Goal: Task Accomplishment & Management: Manage account settings

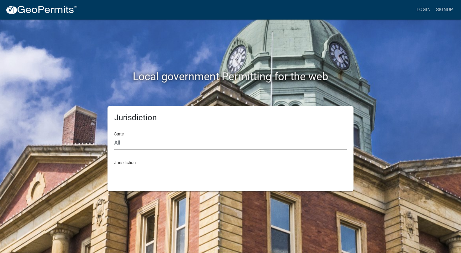
click at [175, 144] on select "All [US_STATE] [US_STATE] [US_STATE] [US_STATE] [US_STATE] [US_STATE] [US_STATE…" at bounding box center [230, 143] width 232 height 14
select select "[US_STATE]"
click at [114, 136] on select "All [US_STATE] [US_STATE] [US_STATE] [US_STATE] [US_STATE] [US_STATE] [US_STATE…" at bounding box center [230, 143] width 232 height 14
click at [154, 166] on select "City of [GEOGRAPHIC_DATA], [US_STATE] City of [GEOGRAPHIC_DATA], [US_STATE] Cit…" at bounding box center [230, 172] width 232 height 14
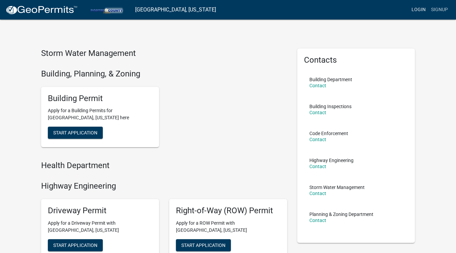
click at [424, 7] on link "Login" at bounding box center [419, 9] width 20 height 13
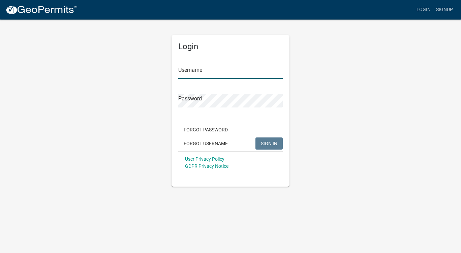
click at [222, 72] on input "Username" at bounding box center [230, 72] width 104 height 14
type input "cptmorgemaker"
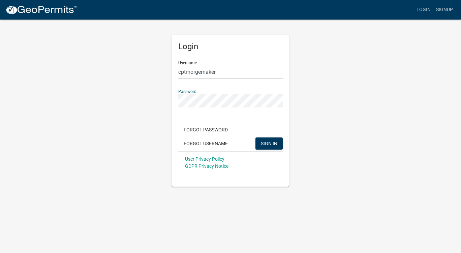
click at [255, 137] on button "SIGN IN" at bounding box center [268, 143] width 27 height 12
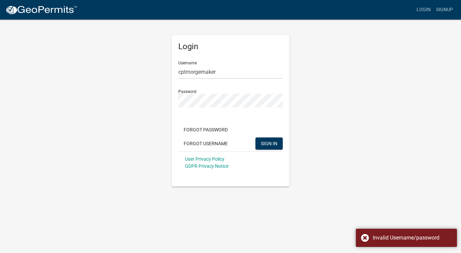
click at [203, 108] on form "Username cptmorgemaker Password Forgot Password Forgot Username SIGN IN User Pr…" at bounding box center [230, 115] width 104 height 118
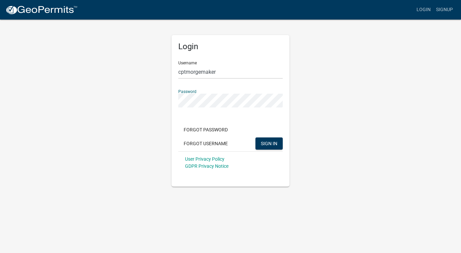
click at [266, 140] on button "SIGN IN" at bounding box center [268, 143] width 27 height 12
click at [91, 98] on div "Login Username cptmorgemaker Password Forgot Password Forgot Username SIGN IN U…" at bounding box center [230, 103] width 384 height 168
click at [263, 140] on button "SIGN IN" at bounding box center [268, 143] width 27 height 12
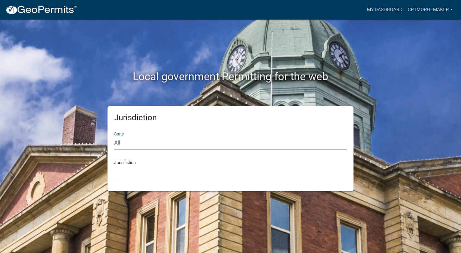
click at [148, 137] on select "All [US_STATE] [US_STATE] [US_STATE] [US_STATE] [US_STATE] [US_STATE] [US_STATE…" at bounding box center [230, 143] width 232 height 14
select select "[US_STATE]"
click at [114, 136] on select "All [US_STATE] [US_STATE] [US_STATE] [US_STATE] [US_STATE] [US_STATE] [US_STATE…" at bounding box center [230, 143] width 232 height 14
click at [140, 167] on select "City of [GEOGRAPHIC_DATA], [US_STATE] City of [GEOGRAPHIC_DATA], [US_STATE] Cit…" at bounding box center [230, 172] width 232 height 14
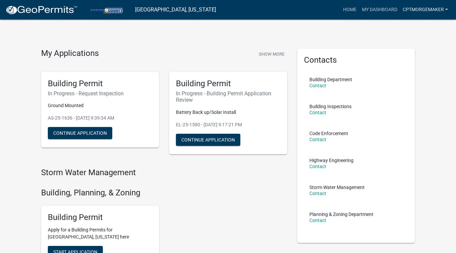
click at [420, 7] on link "cptmorgemaker" at bounding box center [425, 9] width 51 height 13
click at [379, 9] on link "My Dashboard" at bounding box center [379, 9] width 41 height 13
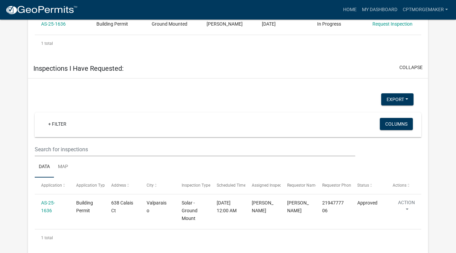
scroll to position [384, 0]
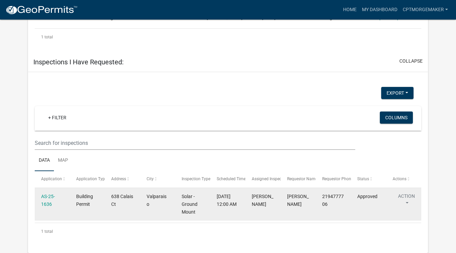
click at [403, 202] on button "Action" at bounding box center [406, 201] width 28 height 17
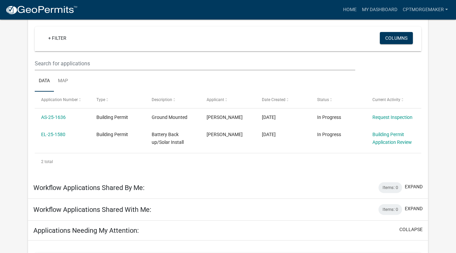
scroll to position [59, 0]
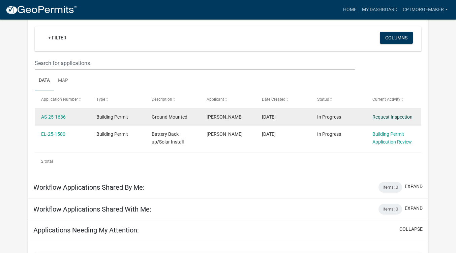
click at [393, 118] on link "Request Inspection" at bounding box center [392, 116] width 40 height 5
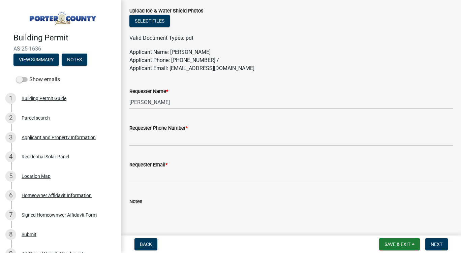
scroll to position [402, 0]
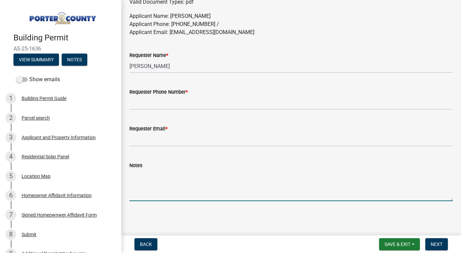
click at [244, 176] on textarea "Notes" at bounding box center [290, 185] width 323 height 32
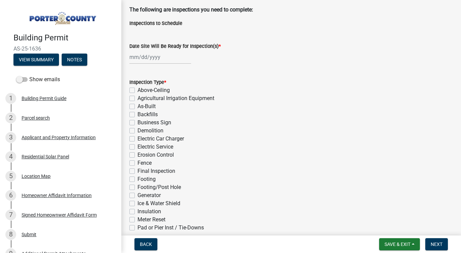
scroll to position [0, 0]
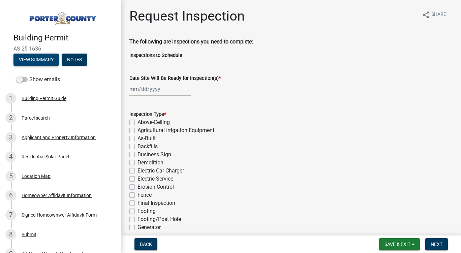
click at [38, 61] on button "View Summary" at bounding box center [35, 60] width 45 height 12
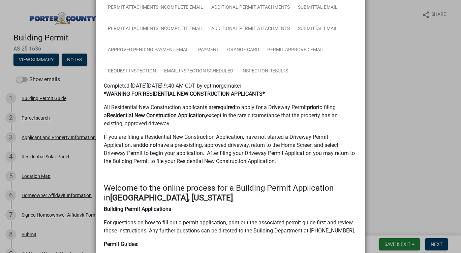
scroll to position [112, 0]
click at [276, 67] on link "Inspection Results" at bounding box center [264, 71] width 55 height 22
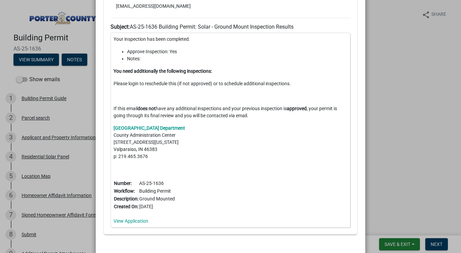
scroll to position [310, 0]
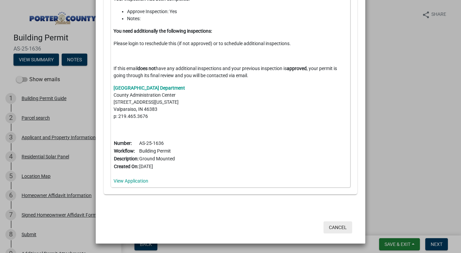
click at [334, 227] on button "Cancel" at bounding box center [337, 227] width 29 height 12
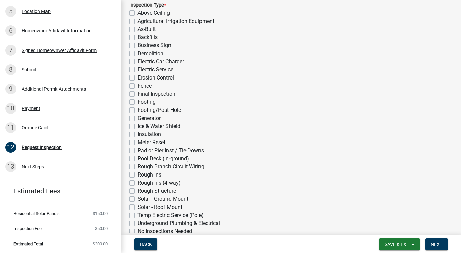
scroll to position [0, 0]
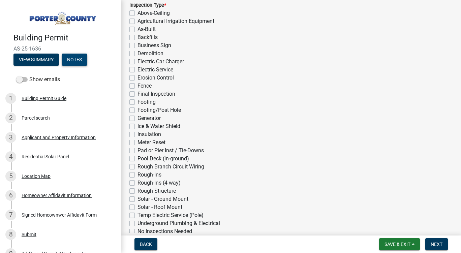
click at [80, 57] on button "Notes" at bounding box center [75, 60] width 26 height 12
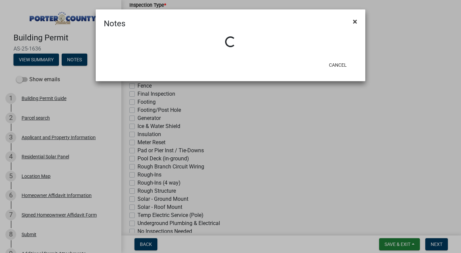
click at [355, 22] on span "×" at bounding box center [355, 21] width 4 height 9
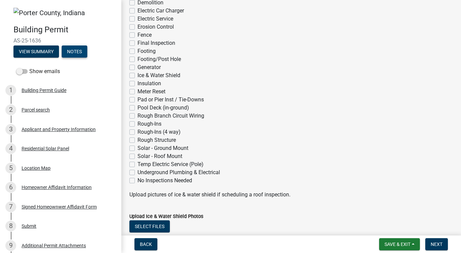
scroll to position [162, 0]
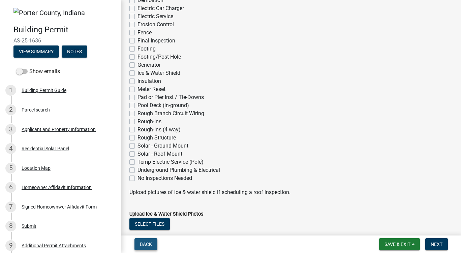
click at [144, 245] on span "Back" at bounding box center [146, 244] width 12 height 5
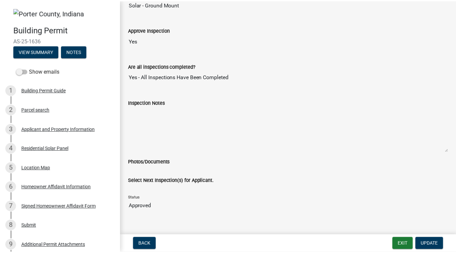
scroll to position [101, 0]
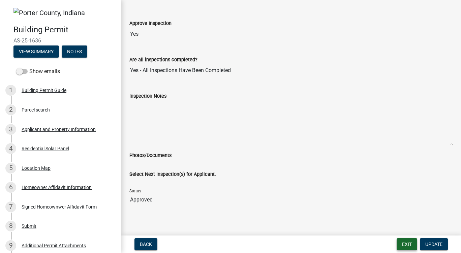
click at [411, 246] on button "Exit" at bounding box center [407, 244] width 21 height 12
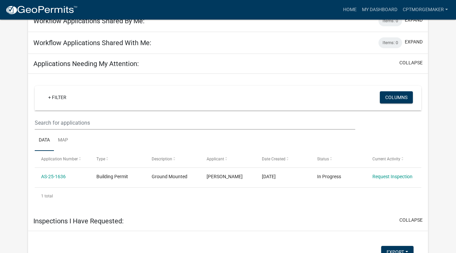
scroll to position [232, 0]
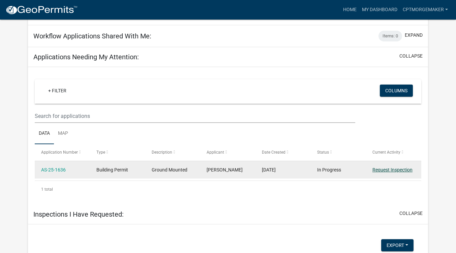
click at [383, 170] on link "Request Inspection" at bounding box center [392, 169] width 40 height 5
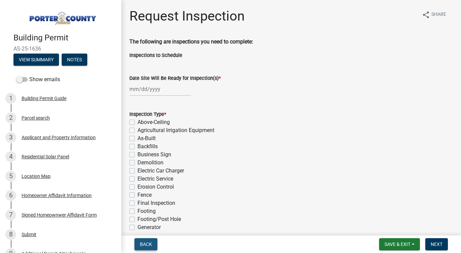
click at [149, 244] on span "Back" at bounding box center [146, 244] width 12 height 5
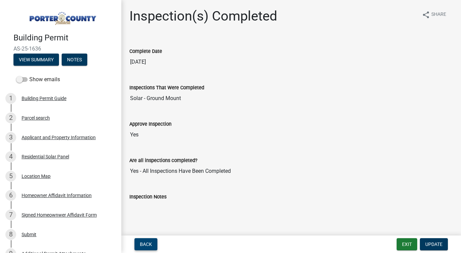
click at [148, 242] on span "Back" at bounding box center [146, 244] width 12 height 5
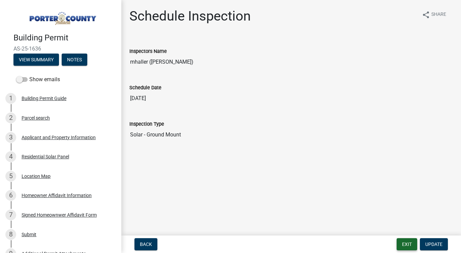
click at [405, 243] on button "Exit" at bounding box center [407, 244] width 21 height 12
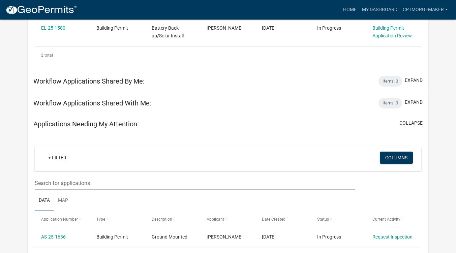
scroll to position [177, 0]
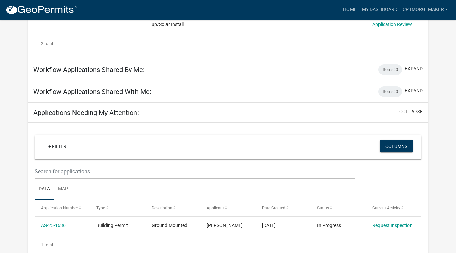
click at [415, 114] on button "collapse" at bounding box center [410, 111] width 23 height 7
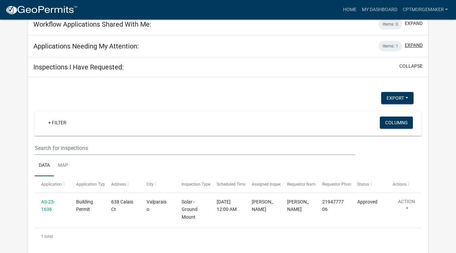
scroll to position [249, 0]
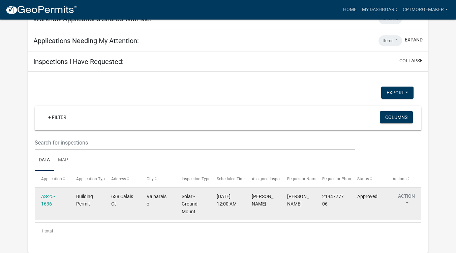
click at [251, 213] on datatable-body-cell "[PERSON_NAME]" at bounding box center [262, 204] width 35 height 33
click at [408, 198] on button "Action" at bounding box center [406, 201] width 28 height 17
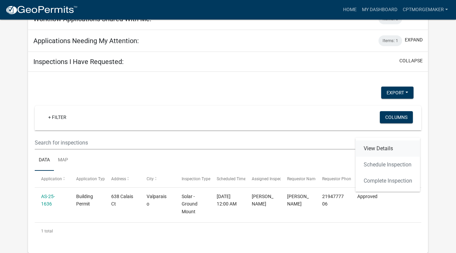
click at [385, 148] on link "View Details" at bounding box center [387, 148] width 65 height 16
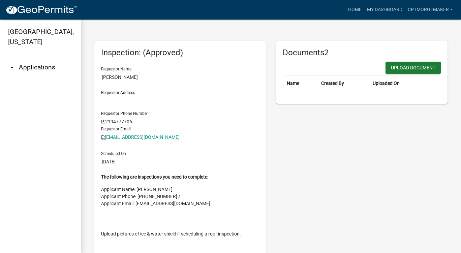
click at [37, 59] on link "arrow_drop_down Applications" at bounding box center [40, 67] width 81 height 16
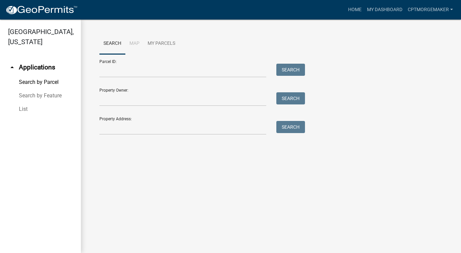
click at [34, 59] on link "arrow_drop_up Applications" at bounding box center [40, 67] width 81 height 16
click at [29, 62] on link "arrow_drop_up Applications" at bounding box center [40, 67] width 81 height 16
click at [10, 63] on icon "arrow_drop_up" at bounding box center [12, 67] width 8 height 8
click at [157, 44] on link "My Parcels" at bounding box center [162, 44] width 36 height 22
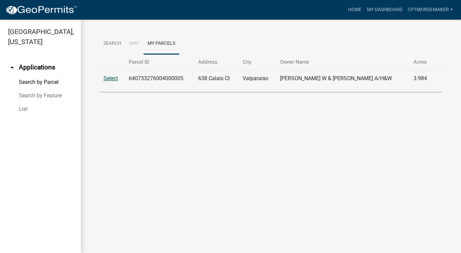
click at [110, 77] on link "Select" at bounding box center [110, 78] width 14 height 6
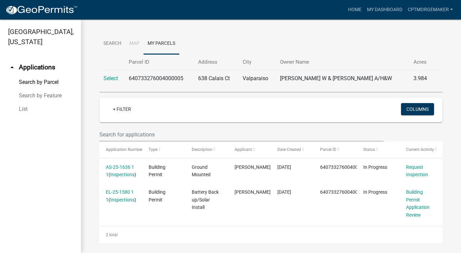
scroll to position [11, 0]
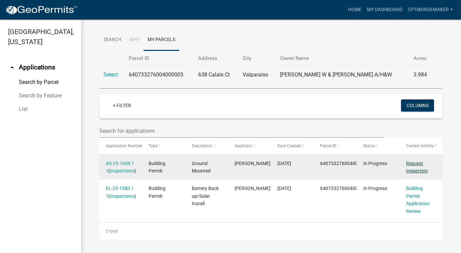
click at [413, 163] on link "Request Inspection" at bounding box center [417, 167] width 22 height 13
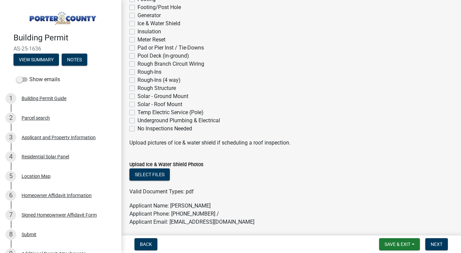
scroll to position [402, 0]
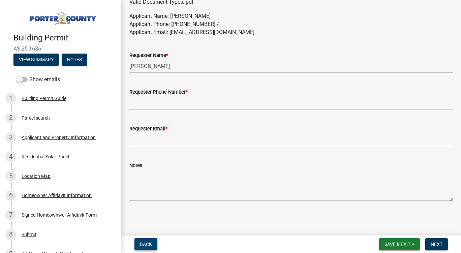
click at [140, 245] on span "Back" at bounding box center [146, 244] width 12 height 5
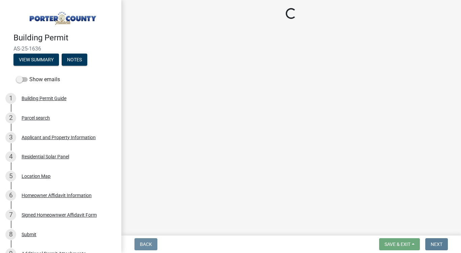
scroll to position [0, 0]
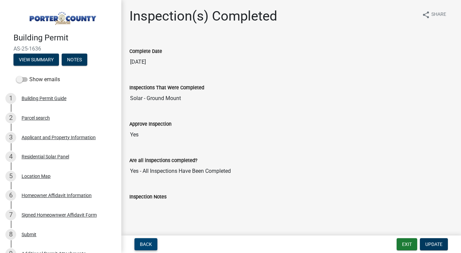
click at [140, 245] on span "Back" at bounding box center [146, 244] width 12 height 5
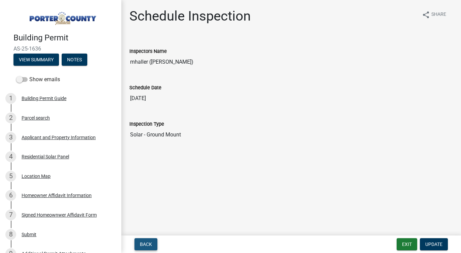
click at [140, 245] on span "Back" at bounding box center [146, 244] width 12 height 5
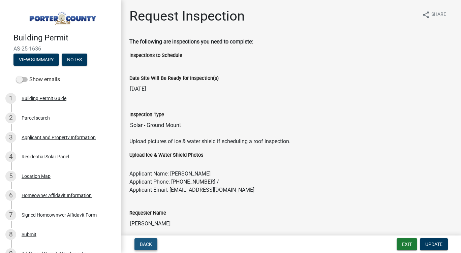
click at [140, 245] on span "Back" at bounding box center [146, 244] width 12 height 5
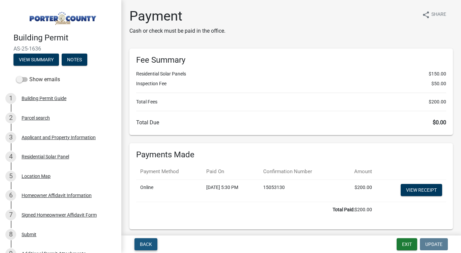
click at [140, 245] on span "Back" at bounding box center [146, 244] width 12 height 5
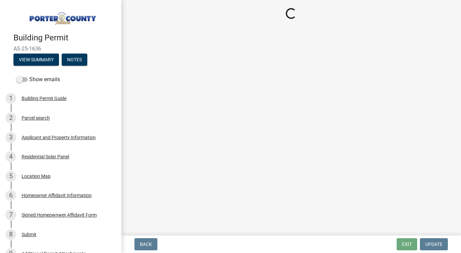
click at [410, 242] on div "Back Exit Update" at bounding box center [291, 244] width 329 height 12
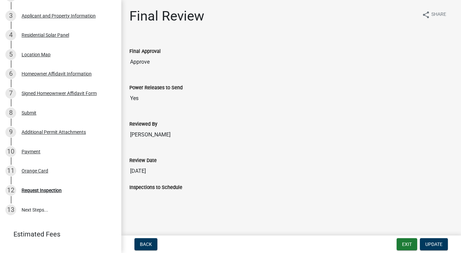
scroll to position [165, 0]
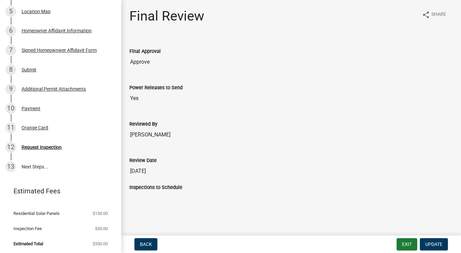
drag, startPoint x: 130, startPoint y: 127, endPoint x: 163, endPoint y: 125, distance: 33.0
click at [163, 125] on div "Reviewed By" at bounding box center [290, 124] width 323 height 8
drag, startPoint x: 149, startPoint y: 129, endPoint x: 169, endPoint y: 166, distance: 42.8
click at [169, 166] on wm-data-entity-view-list "Final Approval Approve Power Releases to Send Yes Reviewed By [PERSON_NAME] Rev…" at bounding box center [290, 117] width 323 height 159
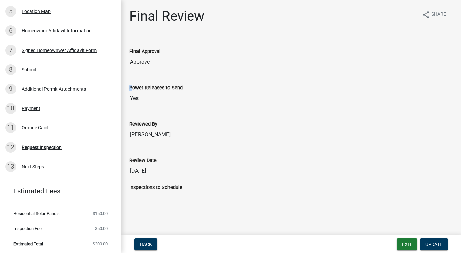
drag, startPoint x: 127, startPoint y: 86, endPoint x: 152, endPoint y: 98, distance: 27.7
click at [152, 98] on div "Power Releases to Send Yes" at bounding box center [291, 92] width 334 height 36
click at [151, 98] on input "Yes" at bounding box center [290, 98] width 323 height 13
click at [39, 163] on link "13 Next Steps..." at bounding box center [60, 167] width 121 height 20
click at [36, 167] on link "13 Next Steps..." at bounding box center [60, 167] width 121 height 20
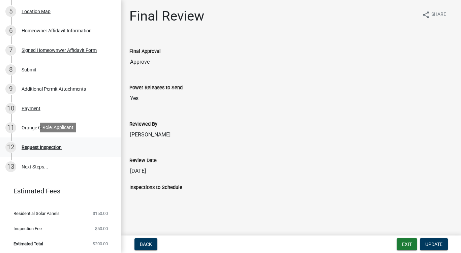
click at [49, 146] on div "Request Inspection" at bounding box center [42, 147] width 40 height 5
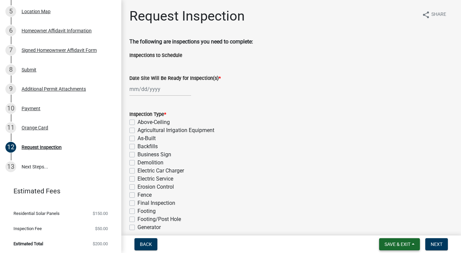
click at [415, 243] on button "Save & Exit" at bounding box center [399, 244] width 41 height 12
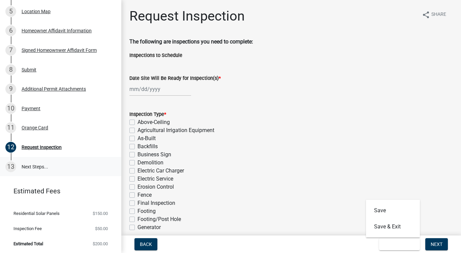
click at [40, 164] on link "13 Next Steps..." at bounding box center [60, 167] width 121 height 20
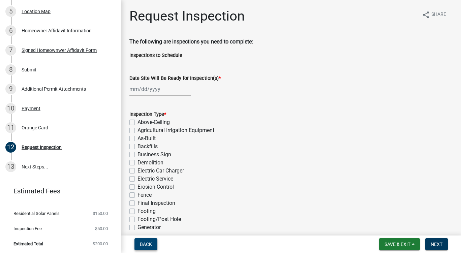
click at [146, 244] on span "Back" at bounding box center [146, 244] width 12 height 5
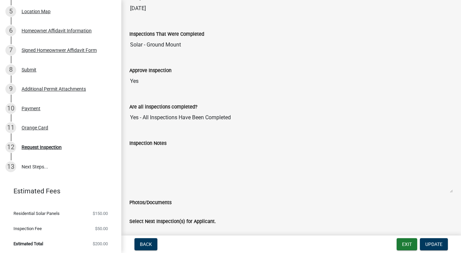
scroll to position [0, 0]
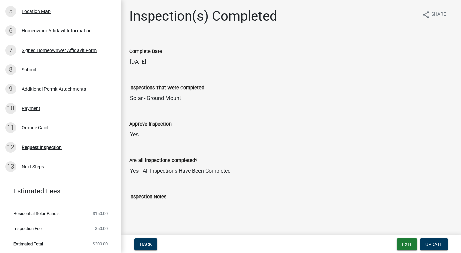
drag, startPoint x: 132, startPoint y: 123, endPoint x: 178, endPoint y: 126, distance: 46.3
click at [178, 126] on div "Approve Inspection" at bounding box center [290, 124] width 323 height 8
drag, startPoint x: 129, startPoint y: 169, endPoint x: 243, endPoint y: 161, distance: 114.2
click at [243, 161] on div "Are all inspections completed? Yes - All Inspections Have Been Completed" at bounding box center [290, 162] width 323 height 31
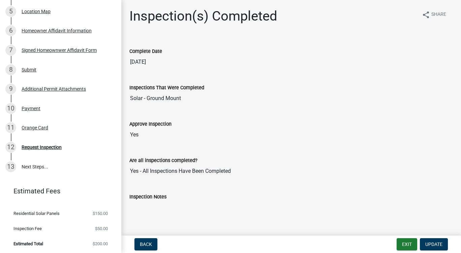
click at [243, 161] on div "Are all inspections completed?" at bounding box center [290, 160] width 323 height 8
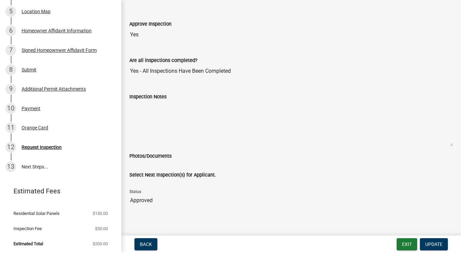
scroll to position [101, 0]
click at [411, 244] on button "Exit" at bounding box center [407, 244] width 21 height 12
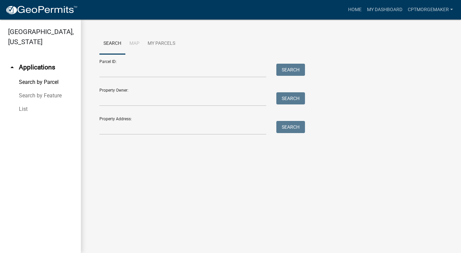
click at [9, 63] on icon "arrow_drop_up" at bounding box center [12, 67] width 8 height 8
click at [357, 9] on link "Home" at bounding box center [354, 9] width 19 height 13
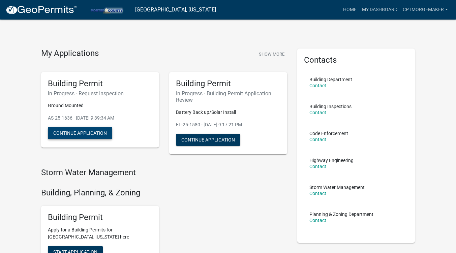
click at [78, 135] on button "Continue Application" at bounding box center [80, 133] width 64 height 12
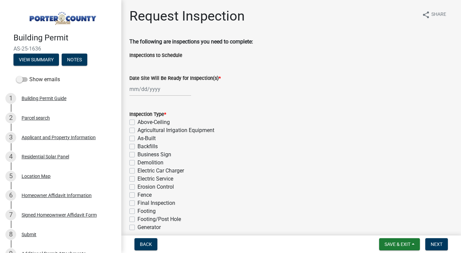
scroll to position [165, 0]
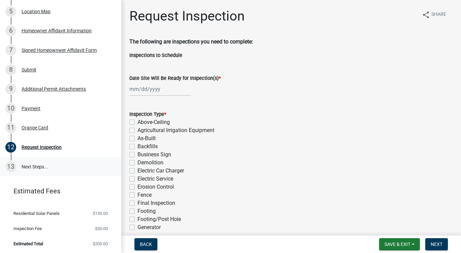
click at [40, 167] on link "13 Next Steps..." at bounding box center [60, 167] width 121 height 20
click at [139, 92] on div at bounding box center [160, 89] width 62 height 14
select select "10"
select select "2025"
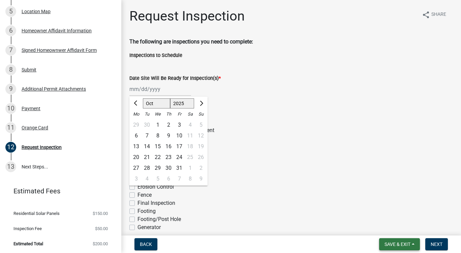
click at [413, 247] on button "Save & Exit" at bounding box center [399, 244] width 41 height 12
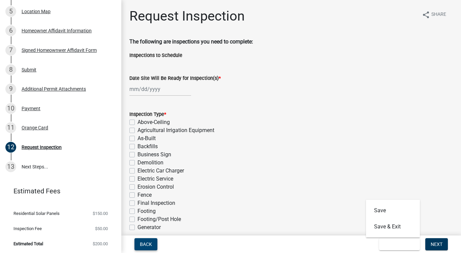
click at [138, 246] on button "Back" at bounding box center [145, 244] width 23 height 12
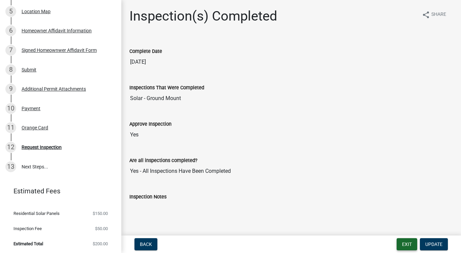
click at [404, 243] on button "Exit" at bounding box center [407, 244] width 21 height 12
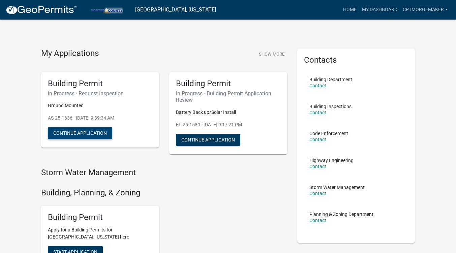
click at [84, 130] on button "Continue Application" at bounding box center [80, 133] width 64 height 12
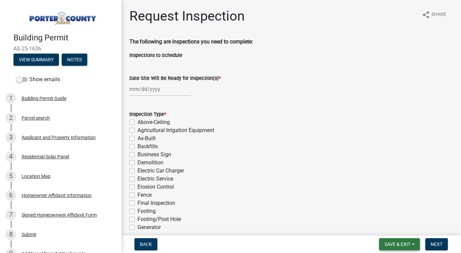
click at [396, 243] on span "Save & Exit" at bounding box center [397, 244] width 26 height 5
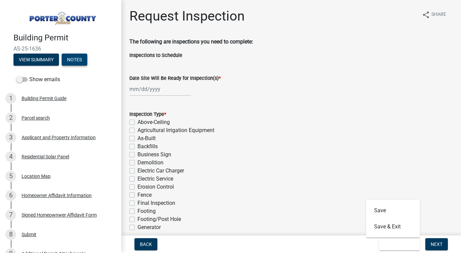
click at [66, 57] on button "Notes" at bounding box center [75, 60] width 26 height 12
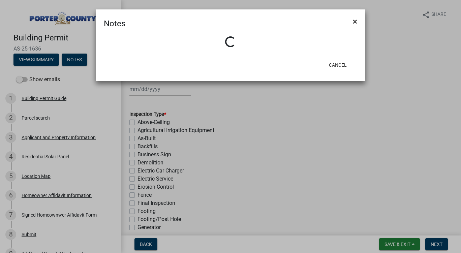
click at [356, 23] on span "×" at bounding box center [355, 21] width 4 height 9
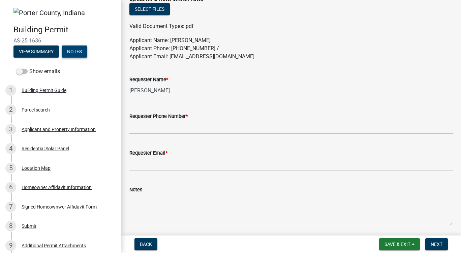
scroll to position [402, 0]
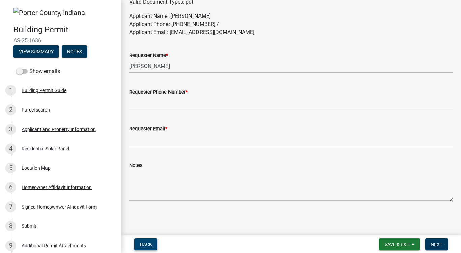
click at [143, 241] on button "Back" at bounding box center [145, 244] width 23 height 12
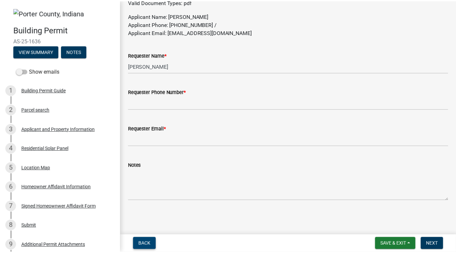
scroll to position [0, 0]
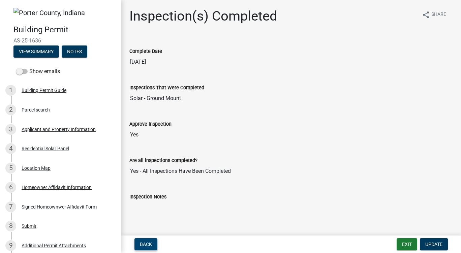
click at [143, 241] on button "Back" at bounding box center [145, 244] width 23 height 12
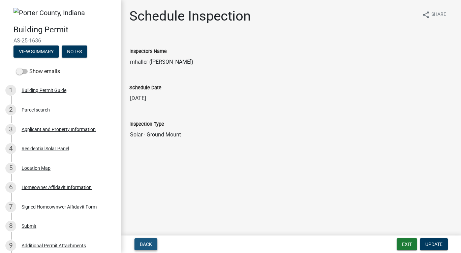
click at [143, 241] on button "Back" at bounding box center [145, 244] width 23 height 12
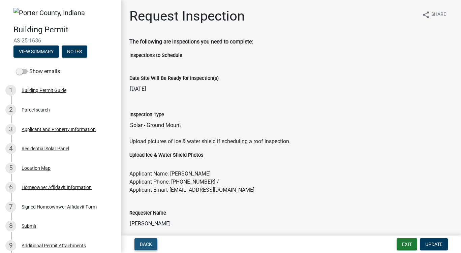
click at [143, 241] on button "Back" at bounding box center [145, 244] width 23 height 12
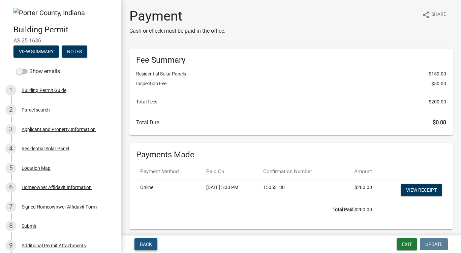
click at [143, 241] on button "Back" at bounding box center [145, 244] width 23 height 12
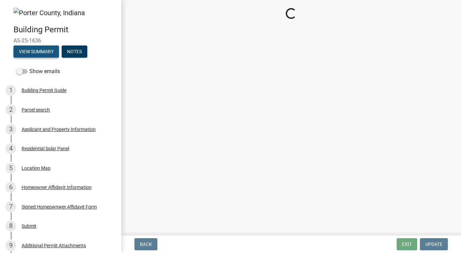
click at [44, 50] on button "View Summary" at bounding box center [35, 51] width 45 height 12
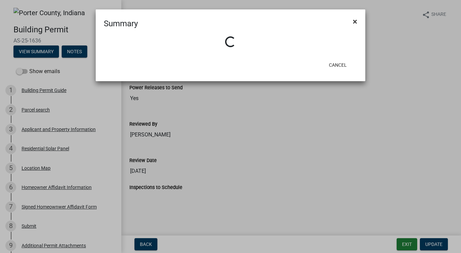
click at [356, 21] on span "×" at bounding box center [355, 21] width 4 height 9
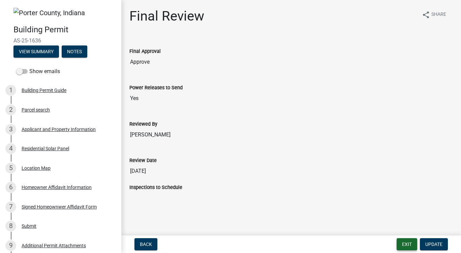
click at [405, 242] on button "Exit" at bounding box center [407, 244] width 21 height 12
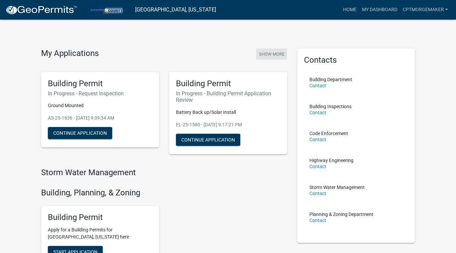
click at [271, 52] on button "Show More" at bounding box center [271, 54] width 31 height 11
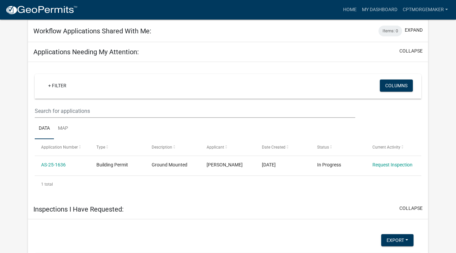
scroll to position [237, 0]
click at [403, 88] on button "Columns" at bounding box center [396, 86] width 33 height 12
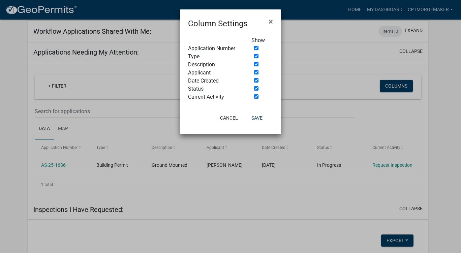
click at [432, 78] on ngb-modal-window "Column Settings × Show Application Number Type Description Applicant Date Creat…" at bounding box center [230, 126] width 461 height 253
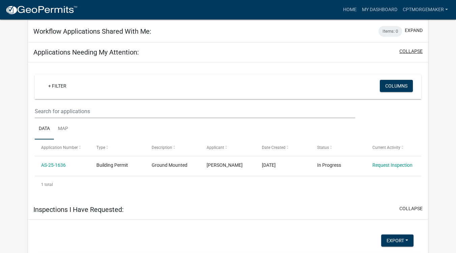
click at [412, 52] on button "collapse" at bounding box center [410, 51] width 23 height 7
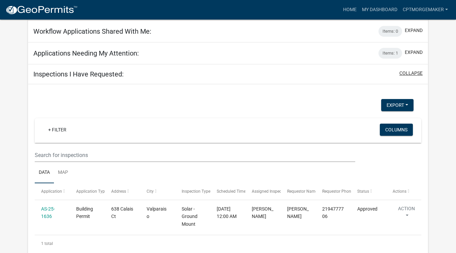
click at [417, 75] on button "collapse" at bounding box center [410, 73] width 23 height 7
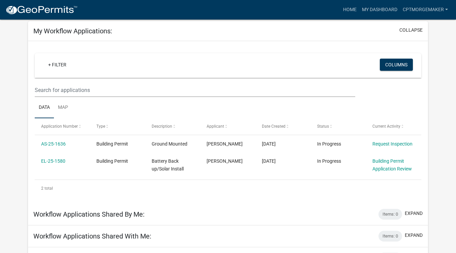
scroll to position [70, 0]
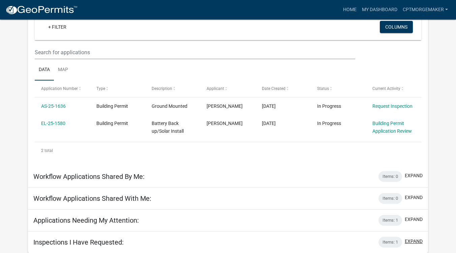
click at [414, 242] on button "expand" at bounding box center [414, 241] width 18 height 7
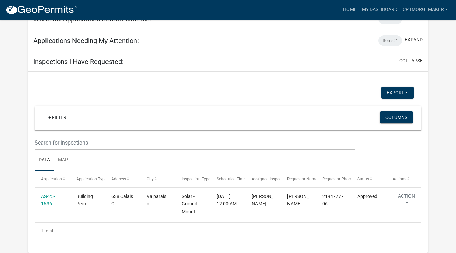
scroll to position [249, 0]
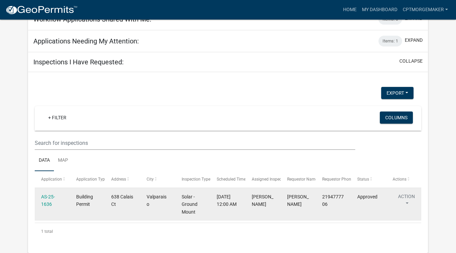
click at [402, 200] on button "Action" at bounding box center [406, 201] width 28 height 17
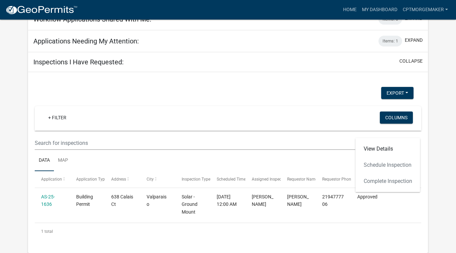
click at [393, 181] on div "View Details Schedule Inspection Complete Inspection" at bounding box center [387, 165] width 65 height 54
click at [385, 166] on div "View Details Schedule Inspection Complete Inspection" at bounding box center [387, 165] width 65 height 54
click at [381, 148] on link "View Details" at bounding box center [387, 149] width 65 height 16
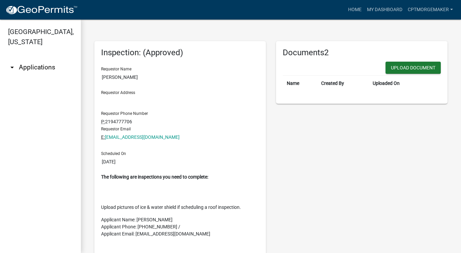
scroll to position [3, 0]
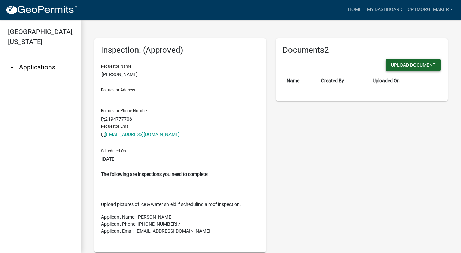
click at [412, 63] on button "Upload Document" at bounding box center [412, 65] width 55 height 12
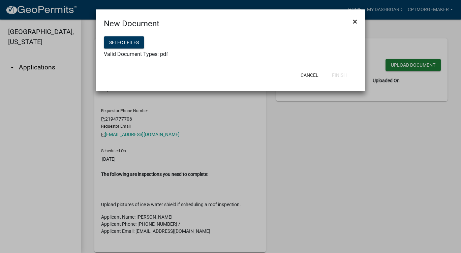
click at [351, 24] on button "×" at bounding box center [354, 21] width 15 height 19
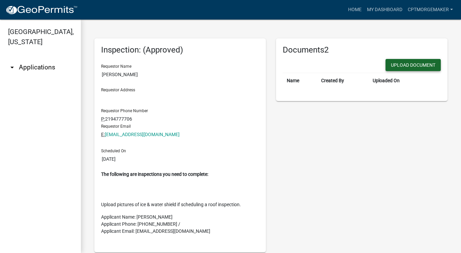
scroll to position [0, 0]
